Goal: Obtain resource: Obtain resource

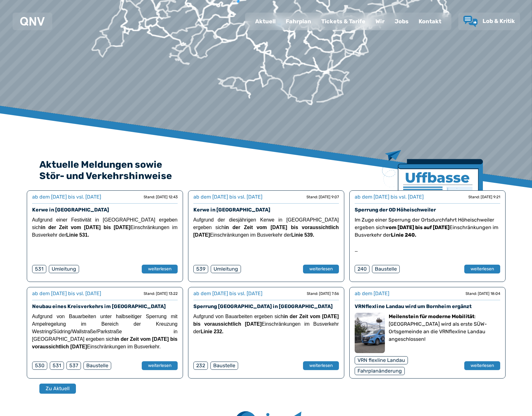
scroll to position [66, 0]
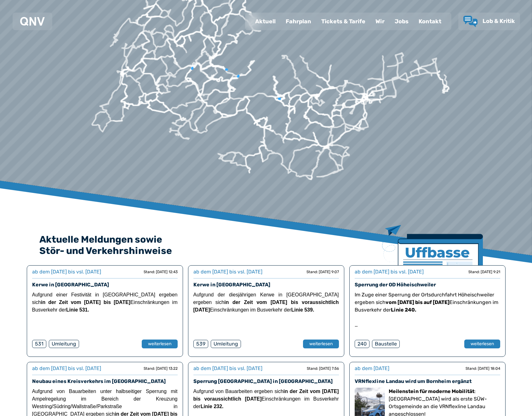
click at [295, 22] on div "Fahrplan" at bounding box center [298, 21] width 36 height 16
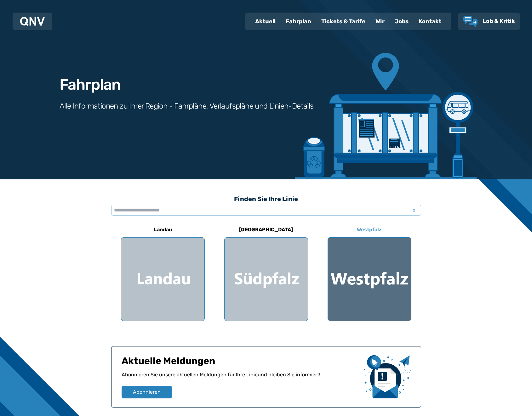
click at [382, 286] on div at bounding box center [369, 279] width 83 height 83
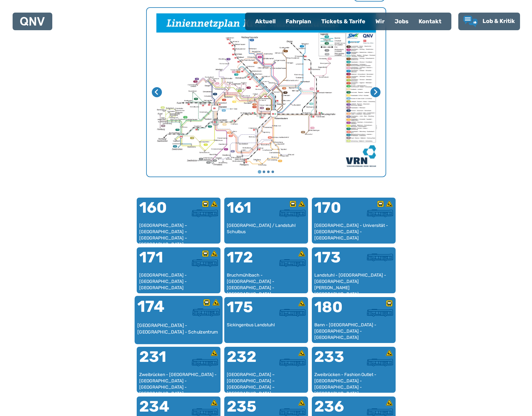
scroll to position [265, 0]
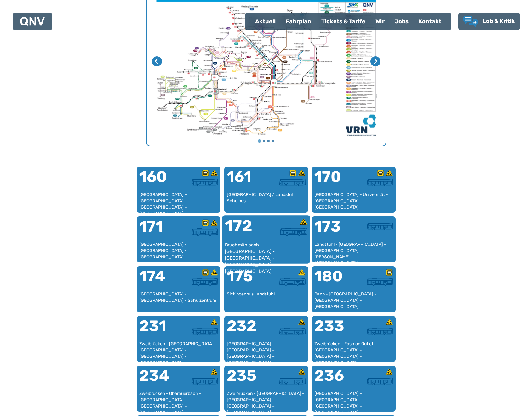
click at [252, 235] on div "172" at bounding box center [244, 230] width 41 height 24
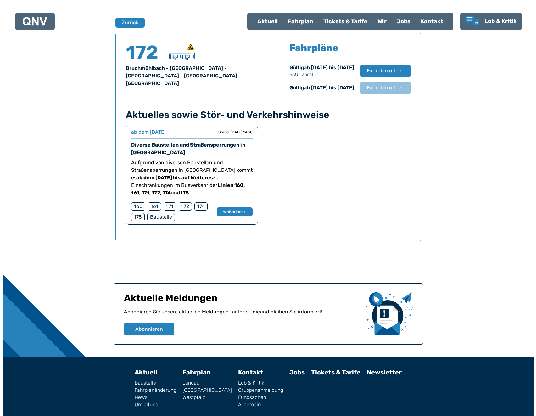
scroll to position [415, 0]
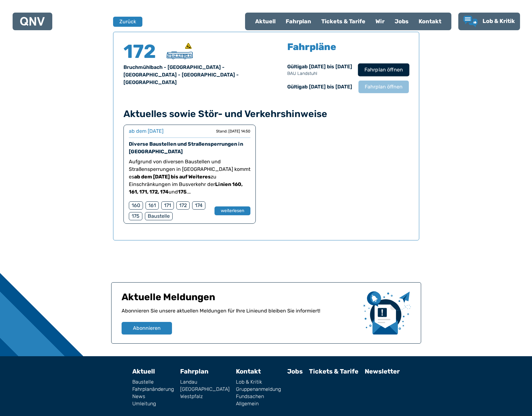
click at [383, 73] on span "Fahrplan öffnen" at bounding box center [383, 70] width 38 height 8
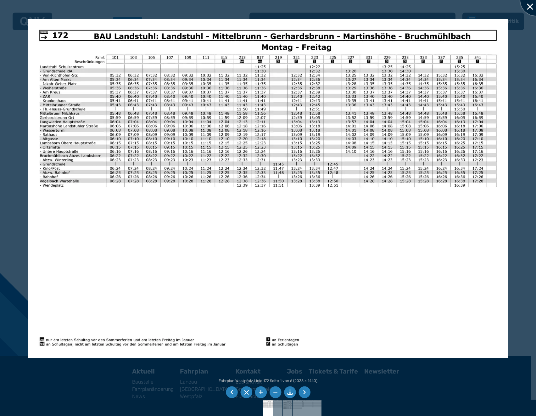
click at [528, 8] on div at bounding box center [536, -1] width 31 height 31
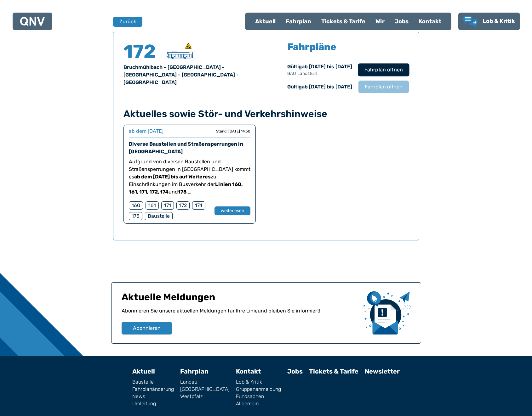
click at [380, 72] on span "Fahrplan öffnen" at bounding box center [383, 70] width 38 height 8
